Goal: Task Accomplishment & Management: Complete application form

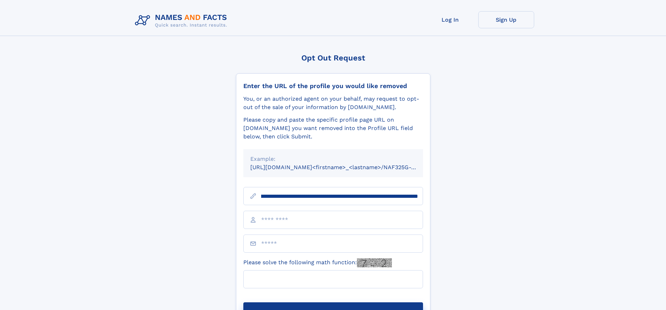
scroll to position [0, 80]
type input "**********"
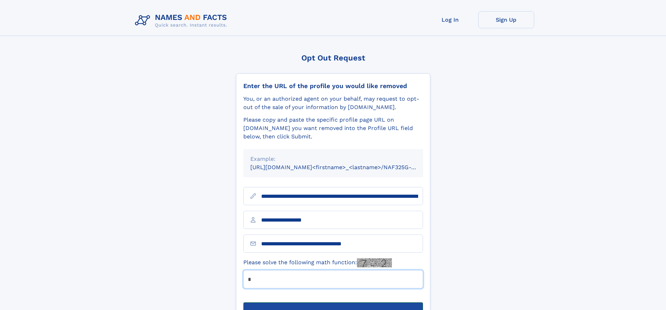
type input "*"
click at [333, 302] on button "Submit Opt Out Request" at bounding box center [333, 313] width 180 height 22
